Goal: Task Accomplishment & Management: Use online tool/utility

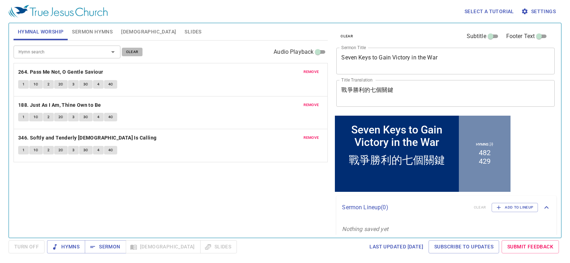
click at [128, 51] on span "clear" at bounding box center [132, 52] width 12 height 6
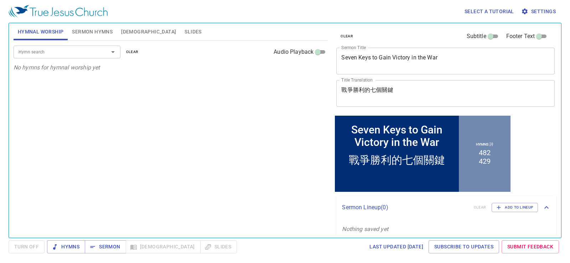
click at [88, 26] on button "Sermon Hymns" at bounding box center [92, 31] width 49 height 17
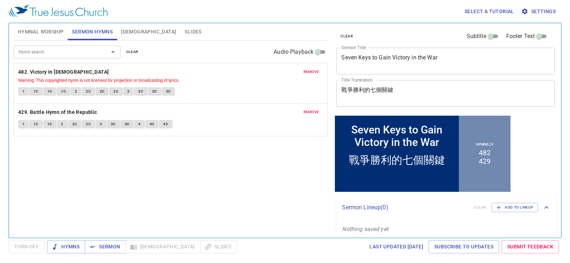
click at [134, 49] on span "clear" at bounding box center [132, 52] width 12 height 6
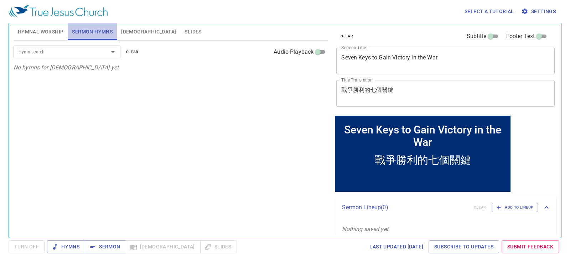
click at [96, 35] on span "Sermon Hymns" at bounding box center [92, 31] width 41 height 9
click at [99, 32] on span "Sermon Hymns" at bounding box center [92, 31] width 41 height 9
click at [60, 35] on span "Hymnal Worship" at bounding box center [41, 31] width 46 height 9
click at [108, 26] on button "Sermon Hymns" at bounding box center [92, 31] width 49 height 17
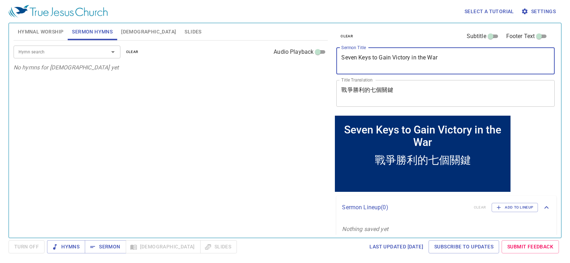
click at [455, 57] on textarea "Seven Keys to Gain Victory in the War" at bounding box center [446, 61] width 209 height 14
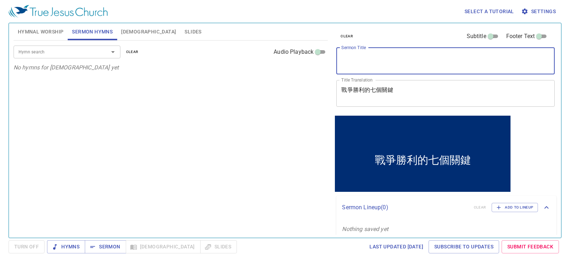
click at [447, 104] on div "戰爭勝利的七個關鍵 x Title Translation" at bounding box center [446, 93] width 219 height 27
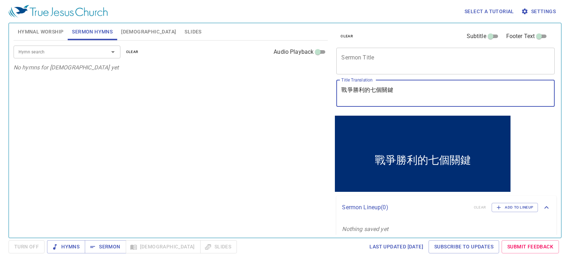
type textarea "\"
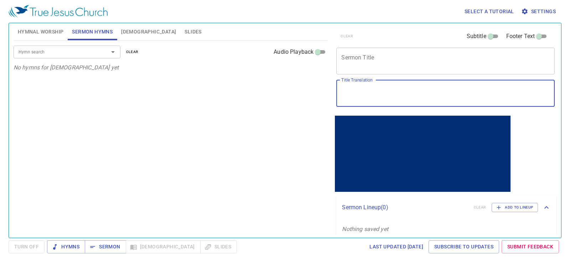
click at [383, 60] on textarea "Sermon Title" at bounding box center [446, 61] width 209 height 14
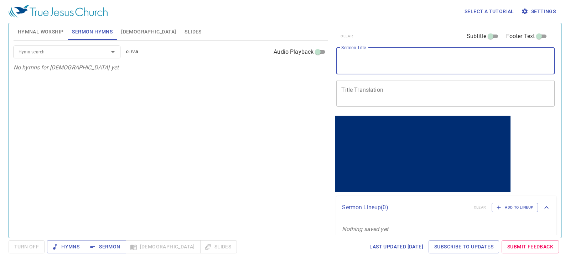
paste textarea "[DEMOGRAPHIC_DATA]家庭教育的基礎"
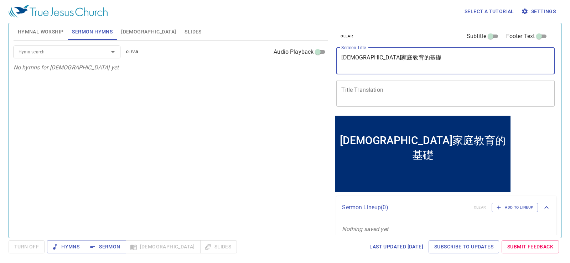
type textarea "[DEMOGRAPHIC_DATA]家庭教育的基礎"
click at [399, 86] on div "x Title Translation" at bounding box center [446, 93] width 219 height 27
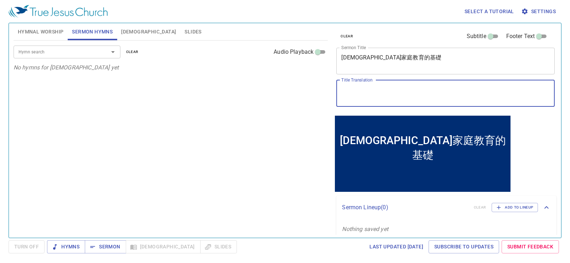
paste textarea "The Foundations of [DEMOGRAPHIC_DATA] Family Education"
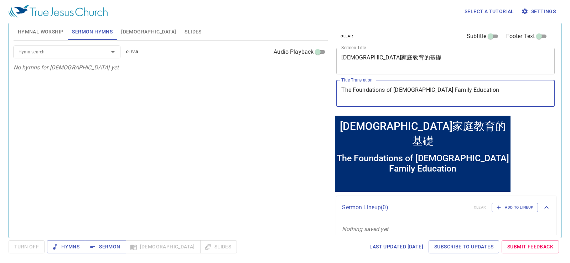
type textarea "The Foundations of [DEMOGRAPHIC_DATA] Family Education"
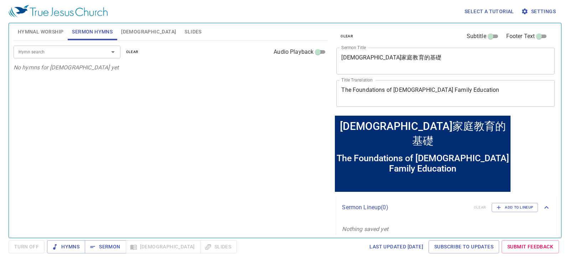
click at [261, 96] on div "Hymn search Hymn search clear Audio Playback No hymns for sermon yet" at bounding box center [171, 136] width 315 height 191
click at [52, 30] on span "Hymnal Worship" at bounding box center [41, 31] width 46 height 9
click at [185, 35] on span "Slides" at bounding box center [193, 31] width 17 height 9
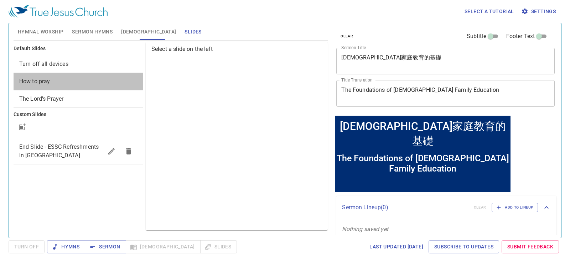
drag, startPoint x: 97, startPoint y: 74, endPoint x: 97, endPoint y: 65, distance: 9.6
click at [97, 71] on ul "Turn off all devices How to pray The Lord's Prayer" at bounding box center [78, 82] width 129 height 58
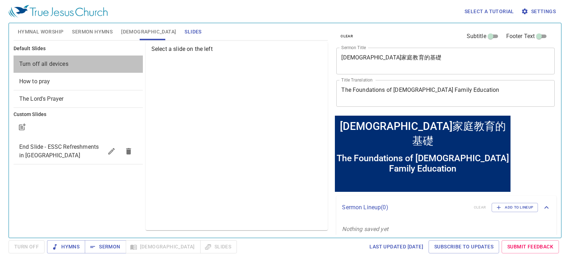
click at [97, 63] on span "Turn off all devices" at bounding box center [78, 64] width 118 height 9
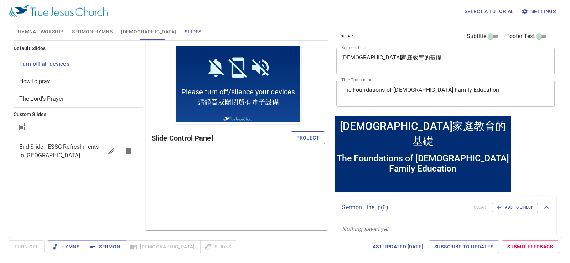
click at [313, 136] on span "Project" at bounding box center [308, 138] width 23 height 9
click at [52, 35] on span "Hymnal Worship" at bounding box center [41, 31] width 46 height 9
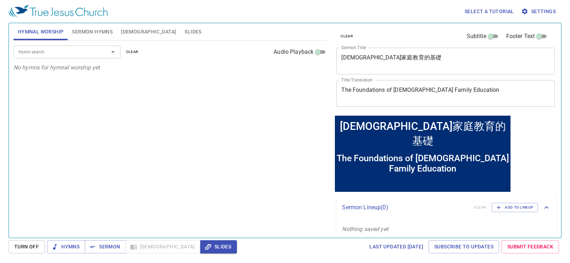
click at [244, 56] on div "Hymn search Hymn search clear Audio Playback" at bounding box center [171, 52] width 315 height 23
click at [65, 57] on div "Hymn search" at bounding box center [67, 52] width 107 height 12
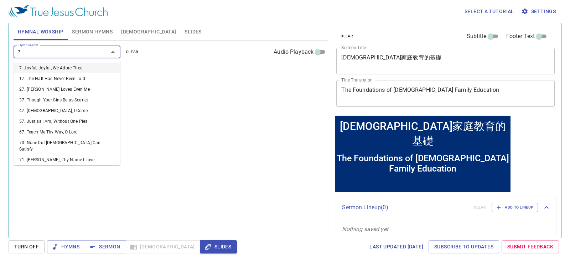
type input "70"
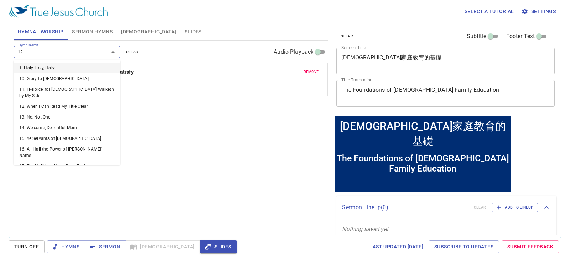
type input "120"
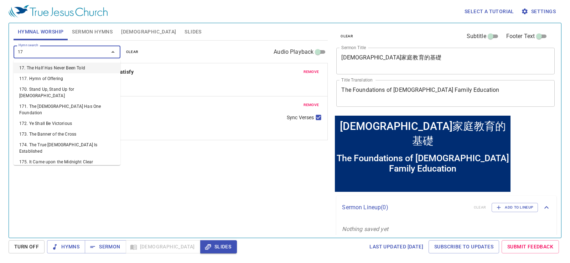
type input "170"
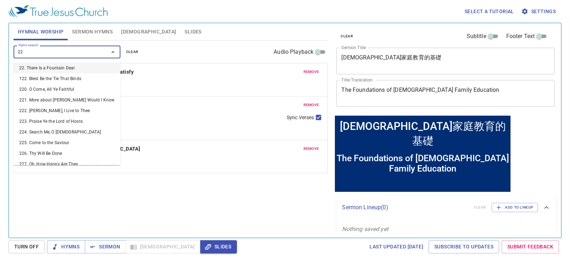
type input "221"
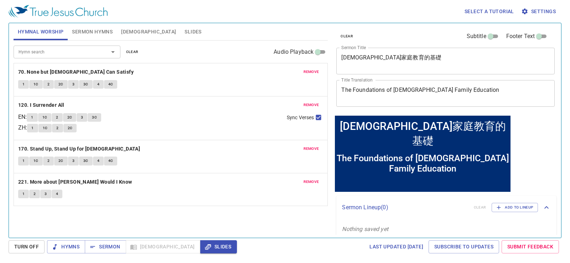
click at [367, 21] on div "Select a tutorial Settings" at bounding box center [284, 11] width 551 height 23
click at [312, 176] on div "remove 221. More about Jesus Would I Know 1 2 3 4" at bounding box center [171, 190] width 314 height 33
click at [316, 183] on span "remove" at bounding box center [312, 182] width 16 height 6
click at [81, 51] on input "Hymn search" at bounding box center [57, 52] width 82 height 8
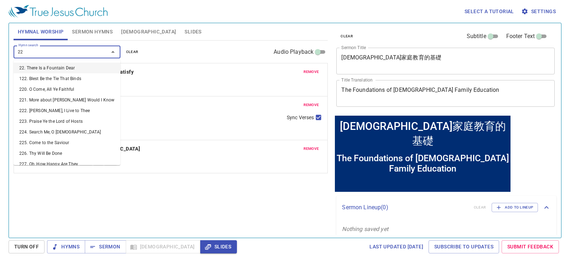
type input "224"
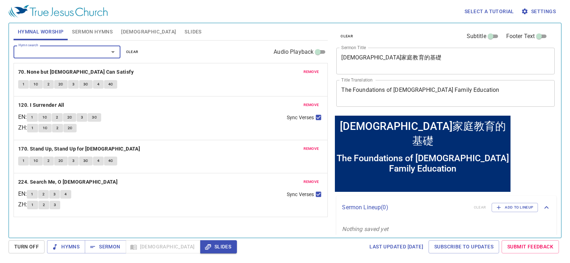
click at [219, 25] on div "Hymnal Worship Sermon Hymns Bible Slides" at bounding box center [171, 31] width 315 height 17
click at [81, 26] on button "Sermon Hymns" at bounding box center [92, 31] width 49 height 17
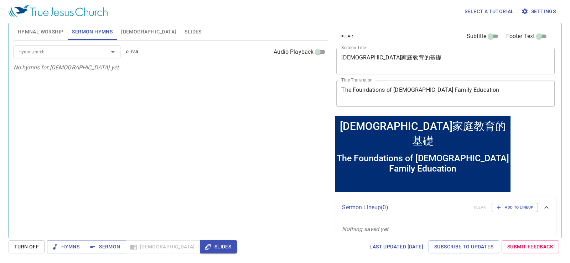
click at [95, 51] on input "Hymn search" at bounding box center [57, 52] width 82 height 8
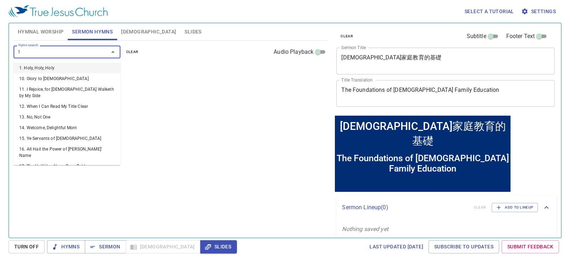
type input "17"
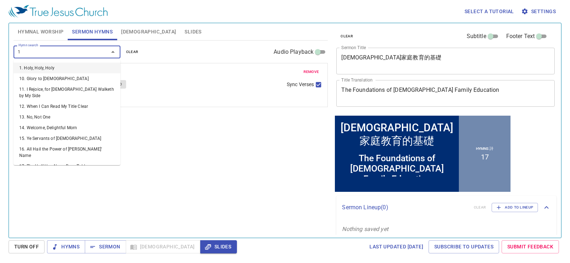
type input "18"
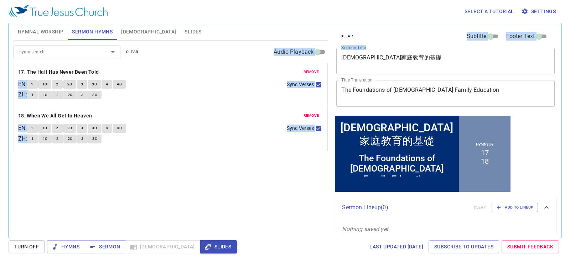
drag, startPoint x: 434, startPoint y: 52, endPoint x: 321, endPoint y: 63, distance: 113.9
click at [321, 63] on div "Hymnal Worship Sermon Hymns Bible Slides Hymn search Hymn search clear Audio Pl…" at bounding box center [285, 127] width 549 height 215
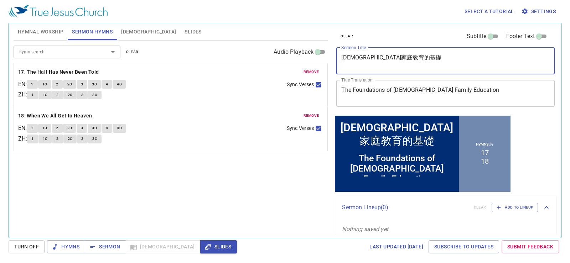
click at [416, 54] on textarea "[DEMOGRAPHIC_DATA]家庭教育的基礎" at bounding box center [446, 61] width 209 height 14
click at [471, 90] on textarea "The Foundations of [DEMOGRAPHIC_DATA] Family Education" at bounding box center [446, 94] width 209 height 14
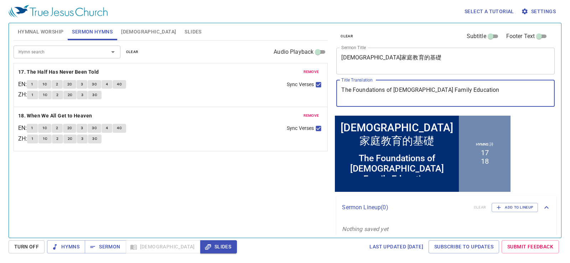
click at [533, 154] on div "clear Subtitle Footer Text Sermon Title 基督徒家庭教育的基礎 x Sermon Title Title Transla…" at bounding box center [445, 127] width 229 height 215
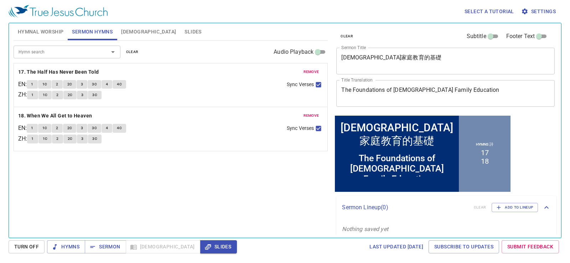
click at [57, 27] on span "Hymnal Worship" at bounding box center [41, 31] width 46 height 9
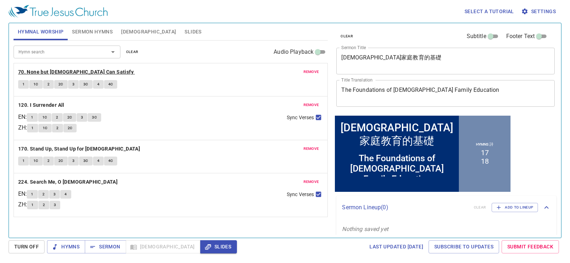
click at [46, 72] on b "70. None but [DEMOGRAPHIC_DATA] Can Satisfy" at bounding box center [76, 72] width 116 height 9
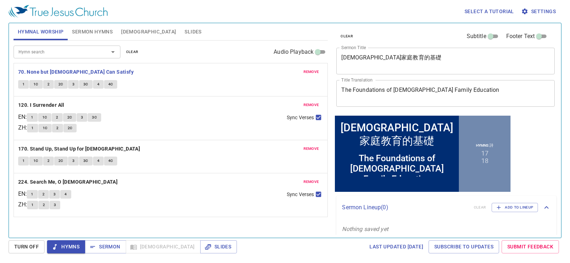
click at [21, 80] on button "1" at bounding box center [23, 84] width 11 height 9
click at [37, 83] on span "1C" at bounding box center [36, 84] width 5 height 6
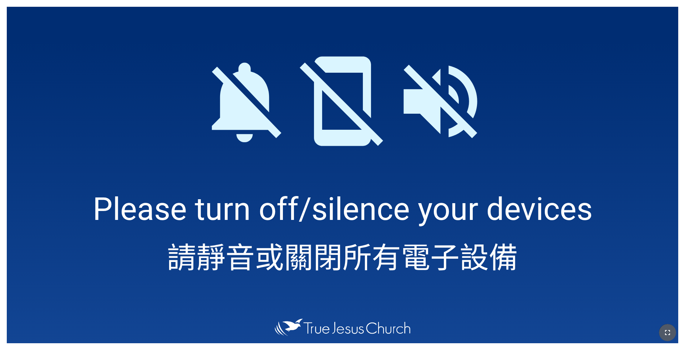
click at [564, 280] on icon "button" at bounding box center [667, 332] width 9 height 9
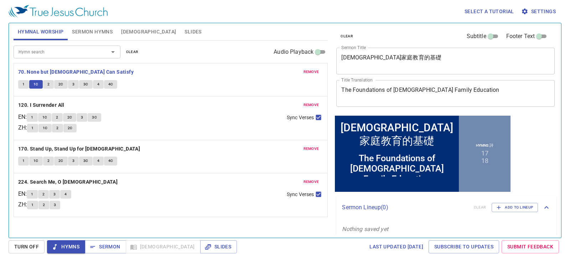
click at [48, 85] on span "2" at bounding box center [48, 84] width 2 height 6
click at [161, 80] on div "1 1C 2 2C 3 3C 4 4C" at bounding box center [171, 85] width 306 height 10
click at [158, 78] on div "remove 70. None but Christ Can Satisfy 1 1C 2 2C 3 3C 4 4C" at bounding box center [171, 79] width 314 height 33
click at [186, 94] on div "remove 70. None but Christ Can Satisfy 1 1C 2 2C 3 3C 4 4C" at bounding box center [171, 79] width 314 height 33
click at [153, 72] on p "70. None but [DEMOGRAPHIC_DATA] Can Satisfy" at bounding box center [171, 72] width 306 height 9
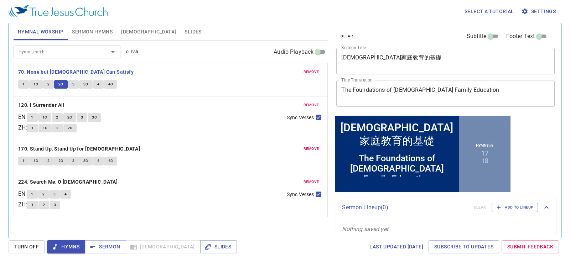
click at [176, 86] on div "1 1C 2 2C 3 3C 4 4C" at bounding box center [171, 85] width 306 height 10
click at [175, 75] on p "70. None but [DEMOGRAPHIC_DATA] Can Satisfy" at bounding box center [171, 72] width 306 height 9
click at [210, 76] on p "70. None but [DEMOGRAPHIC_DATA] Can Satisfy" at bounding box center [171, 72] width 306 height 9
click at [216, 101] on p "120. I Surrender All" at bounding box center [171, 105] width 306 height 9
click at [205, 110] on div "remove 120. I Surrender All EN : 1 1C 2 2C 3 3C ZH : 1 1C 2 2C Sync Verses" at bounding box center [171, 119] width 314 height 44
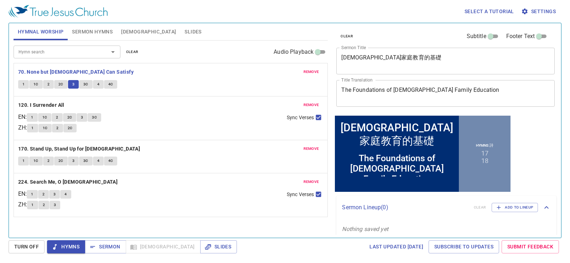
click at [183, 66] on div "remove 70. None but Christ Can Satisfy 1 1C 2 2C 3 3C 4 4C" at bounding box center [171, 79] width 314 height 33
click at [181, 89] on div "1 1C 2 2C 3 3C 4 4C" at bounding box center [171, 85] width 306 height 10
click at [232, 56] on div "Hymn search Hymn search clear Audio Playback" at bounding box center [171, 52] width 315 height 23
click at [176, 124] on div "1 1C 2 2C" at bounding box center [154, 129] width 254 height 10
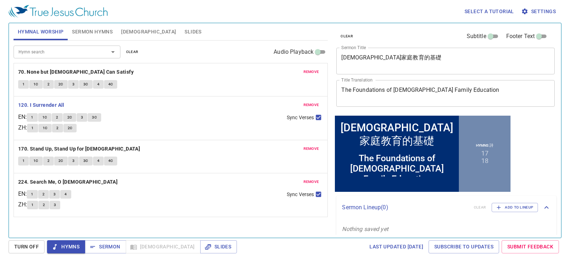
click at [184, 83] on div "1 1C 2 2C 3 3C 4 4C" at bounding box center [171, 85] width 306 height 10
click at [156, 130] on div "1 1C 2 2C" at bounding box center [154, 129] width 254 height 10
click at [176, 115] on div "1 1C 2 2C 3 3C" at bounding box center [154, 118] width 255 height 10
click at [217, 117] on div "1 1C 2 2C 3 3C" at bounding box center [154, 118] width 255 height 10
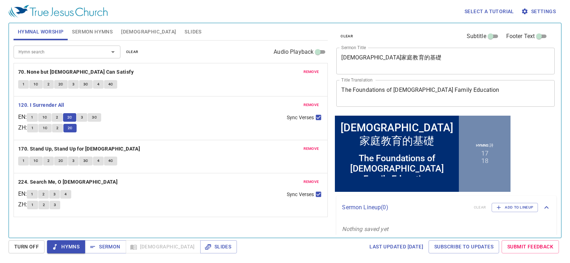
click at [320, 120] on input "Sync Verses" at bounding box center [318, 118] width 9 height 9
checkbox input "false"
click at [219, 119] on div "1 1C 2 2C 3 3C" at bounding box center [154, 118] width 255 height 10
click at [63, 129] on button "2" at bounding box center [57, 128] width 11 height 9
click at [83, 118] on span "3" at bounding box center [82, 117] width 2 height 6
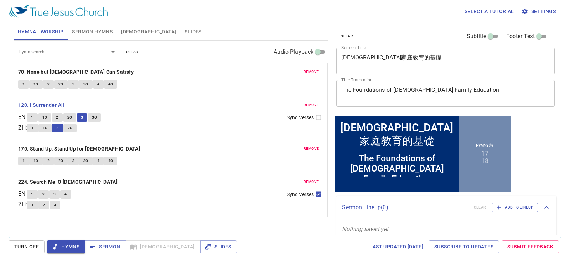
click at [144, 107] on p "120. I Surrender All" at bounding box center [171, 105] width 306 height 9
click at [167, 126] on div "1 1C 2 2C" at bounding box center [154, 129] width 254 height 10
click at [101, 119] on button "3C" at bounding box center [95, 117] width 14 height 9
click at [77, 128] on button "2C" at bounding box center [70, 128] width 14 height 9
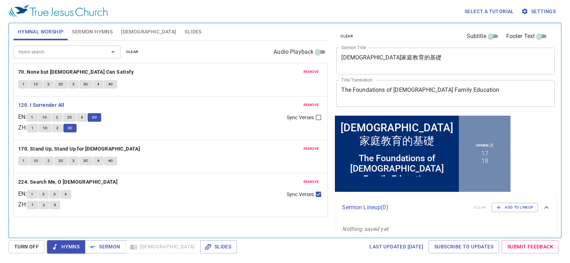
click at [185, 109] on p "120. I Surrender All" at bounding box center [171, 105] width 306 height 9
click at [177, 124] on div "1 1C 2 2C" at bounding box center [154, 129] width 254 height 10
click at [52, 148] on b "170. Stand Up, Stand Up for [DEMOGRAPHIC_DATA]" at bounding box center [79, 149] width 122 height 9
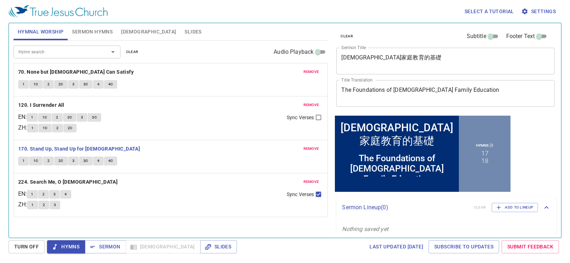
click at [167, 139] on div "remove 120. I Surrender All EN : 1 1C 2 2C 3 3C ZH : 1 1C 2 2C Sync Verses" at bounding box center [171, 119] width 314 height 44
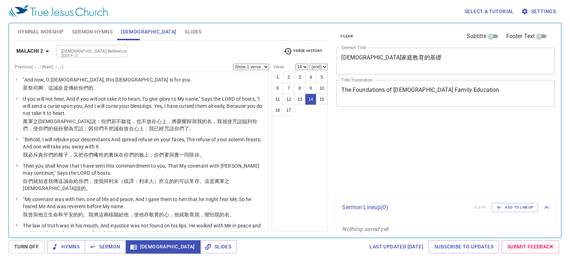
select select "14"
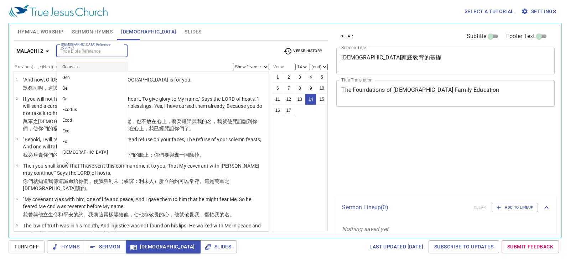
select select "14"
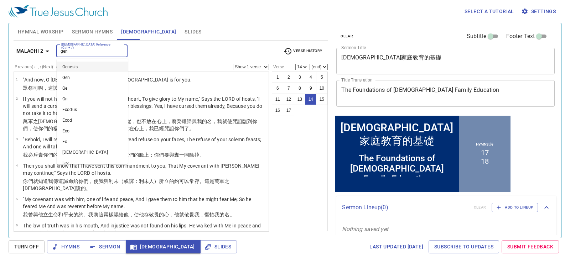
click at [112, 62] on body "Select a tutorial Settings Hymnal Worship Sermon Hymns Bible Slides Hymn search…" at bounding box center [285, 131] width 570 height 263
type input "ge"
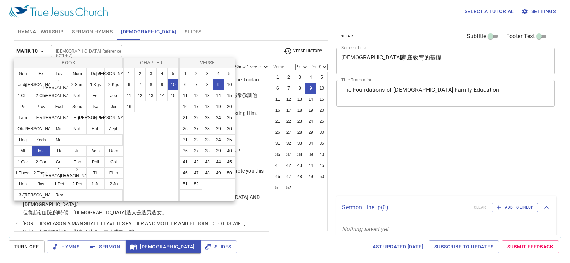
select select "9"
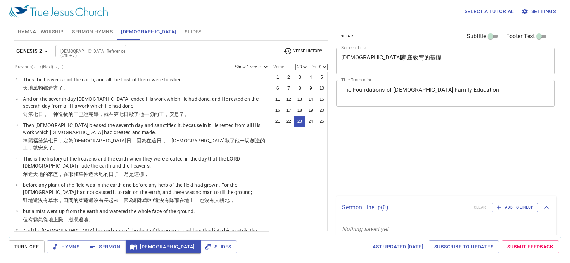
select select "23"
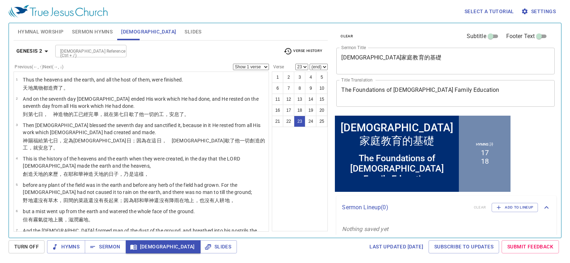
scroll to position [435, 0]
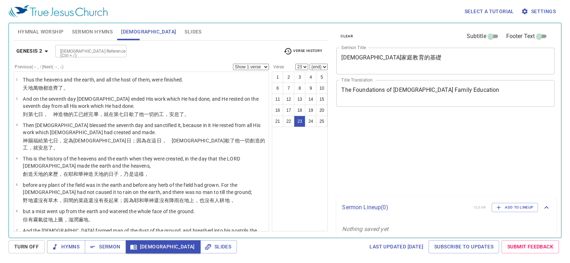
select select "23"
select select "24"
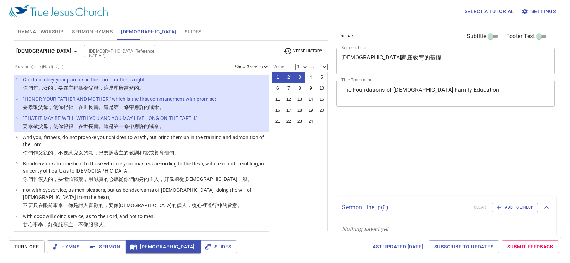
select select "3"
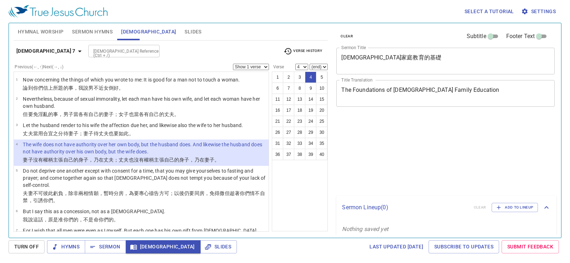
select select "4"
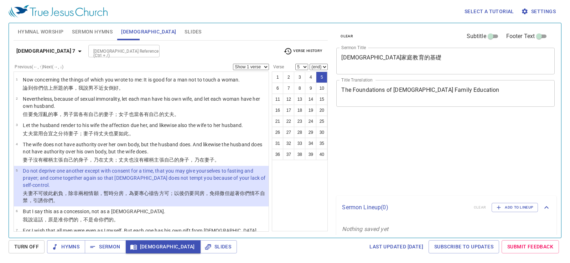
select select "5"
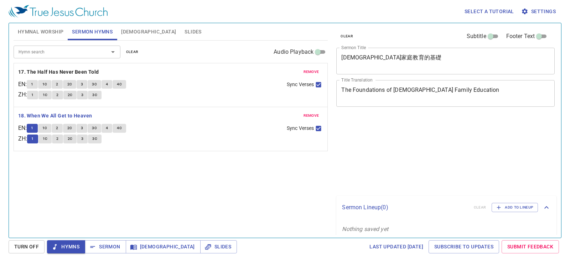
click at [227, 153] on div "Hymn search Hymn search clear Audio Playback remove 17. The Half Has Never Been…" at bounding box center [171, 136] width 315 height 191
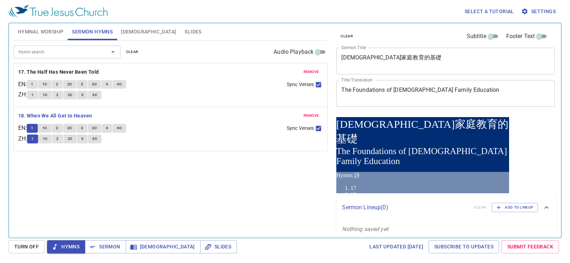
click at [184, 117] on p "18. When We All Get to Heaven" at bounding box center [171, 116] width 306 height 9
